Goal: Find specific page/section: Find specific page/section

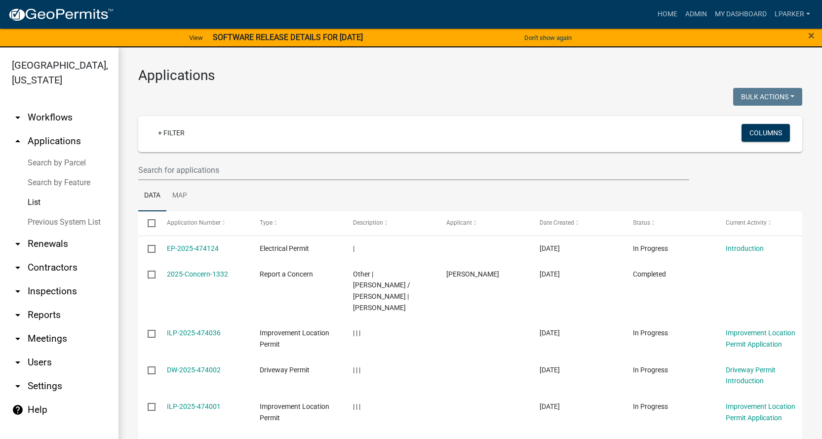
click at [77, 161] on link "Search by Parcel" at bounding box center [59, 163] width 118 height 20
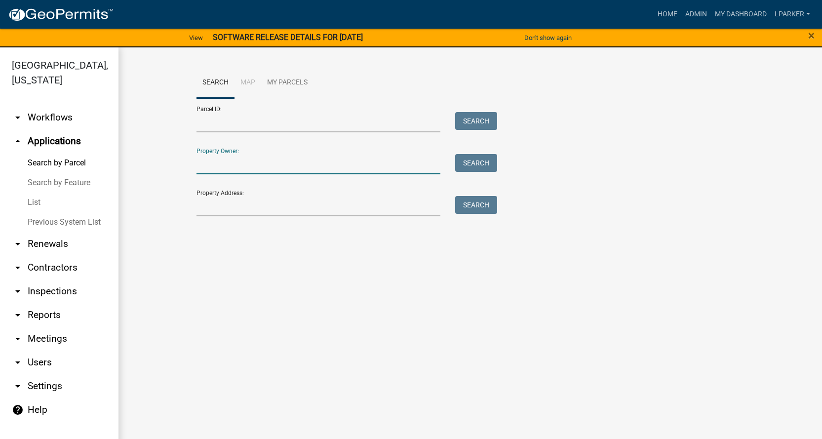
click at [211, 167] on input "Property Owner:" at bounding box center [318, 164] width 244 height 20
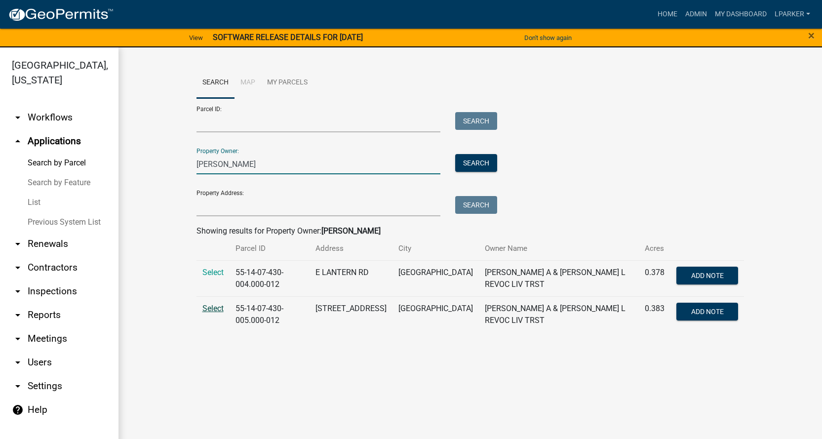
type input "[PERSON_NAME]"
click at [209, 306] on span "Select" at bounding box center [212, 307] width 21 height 9
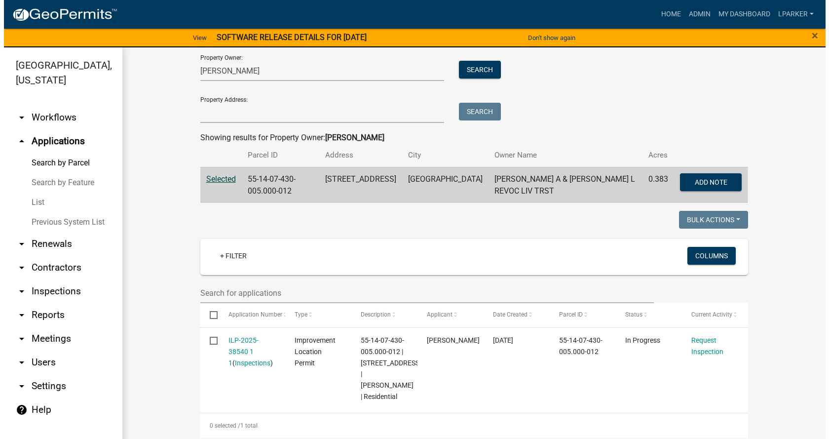
scroll to position [99, 0]
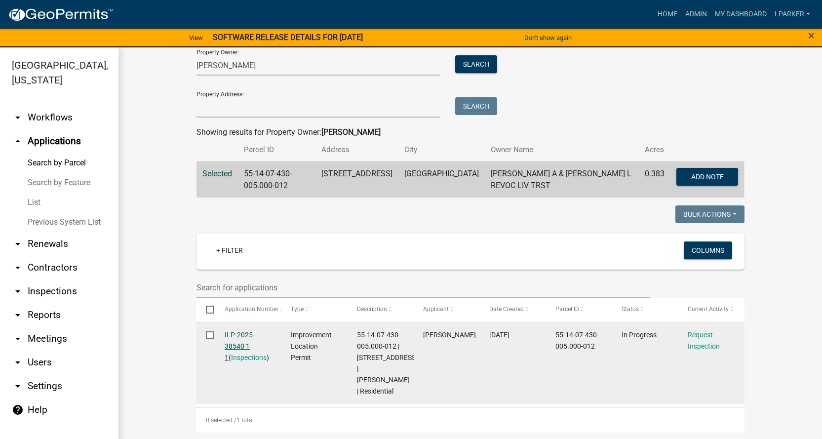
click at [233, 335] on link "ILP-2025-38540 1 1" at bounding box center [240, 346] width 30 height 31
